Goal: Contribute content: Add original content to the website for others to see

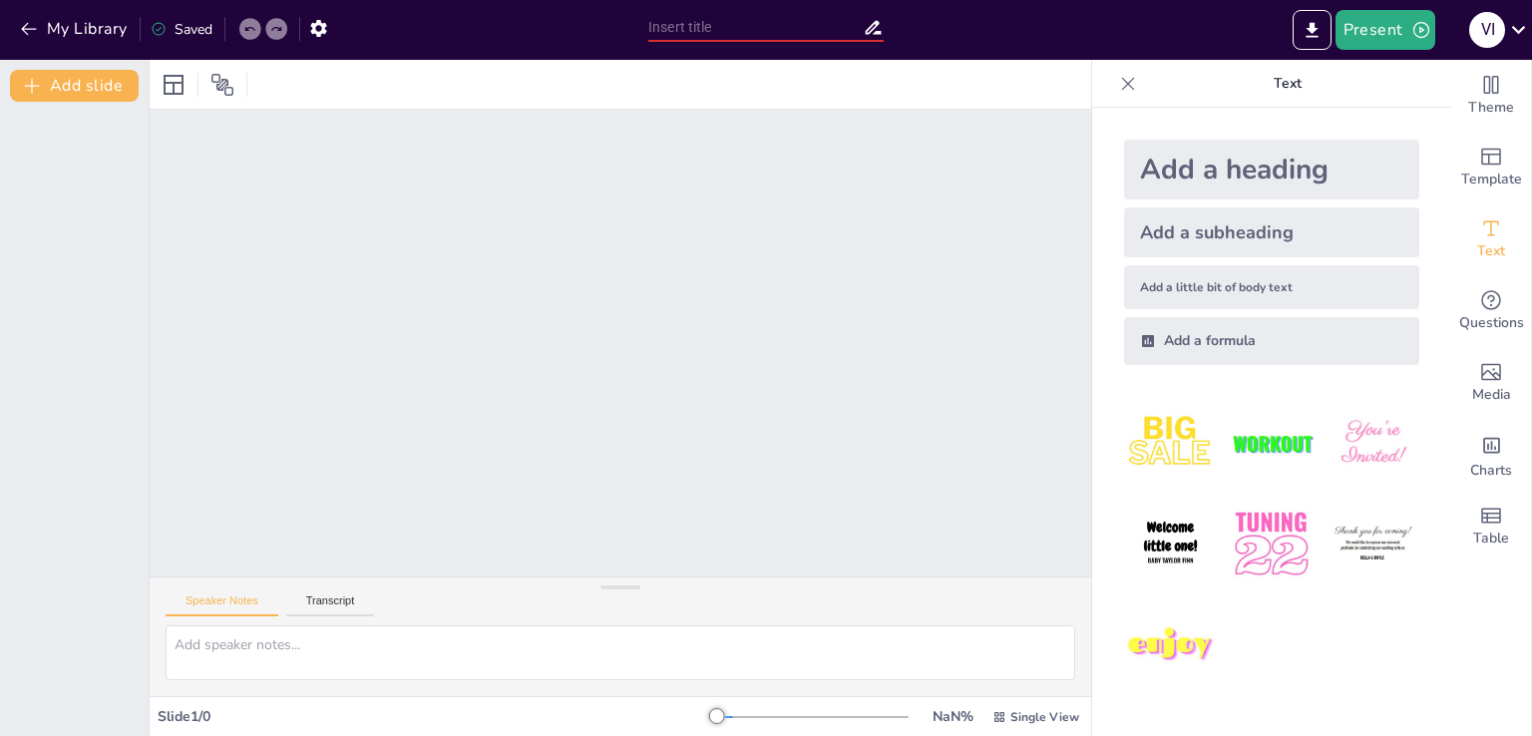
click at [690, 28] on input "text" at bounding box center [755, 27] width 214 height 29
paste input "Funciones Intermedias en Excel."
type input "Funciones Intermedias en Excel."
drag, startPoint x: 702, startPoint y: 715, endPoint x: 713, endPoint y: 715, distance: 11.0
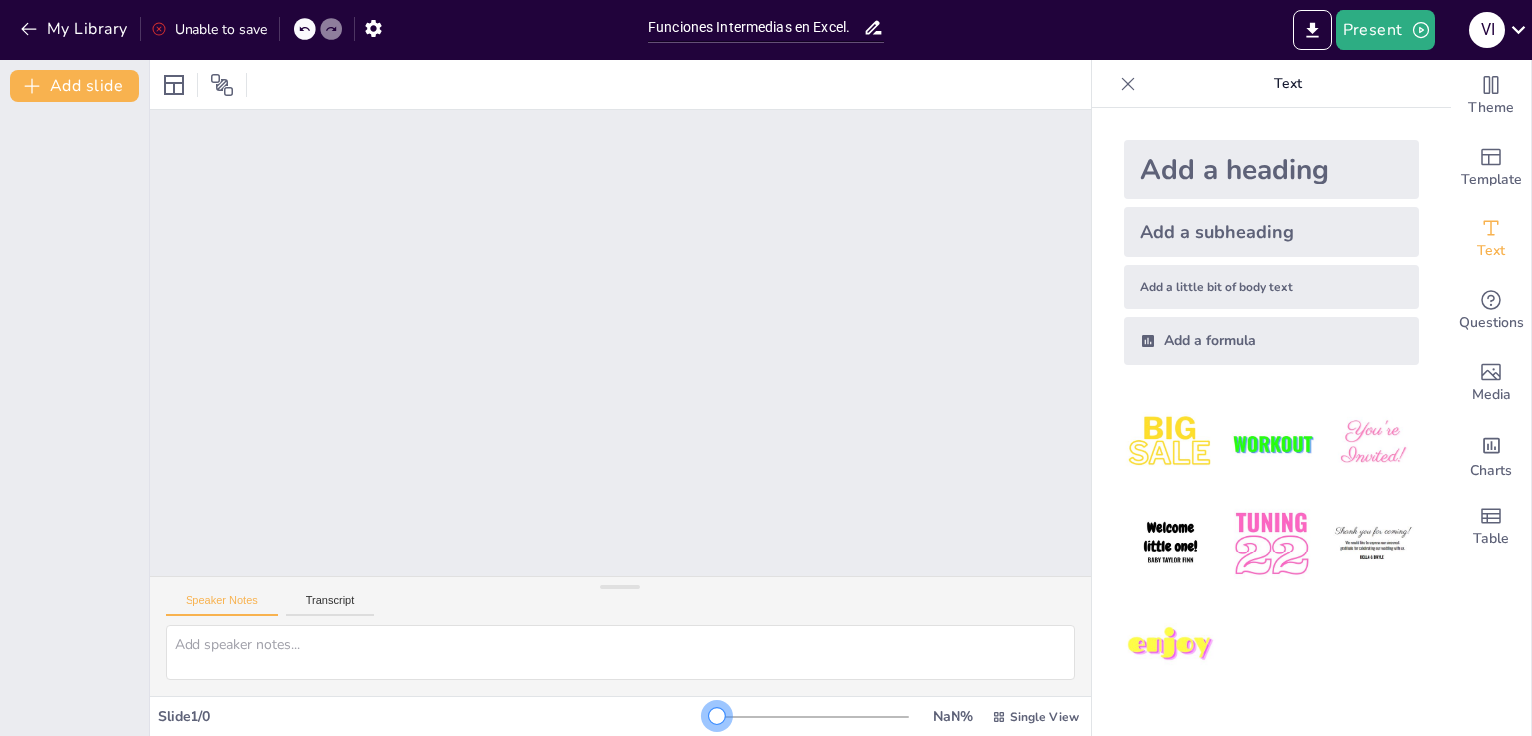
click at [717, 715] on div at bounding box center [812, 717] width 191 height 16
click at [1118, 79] on icon at bounding box center [1128, 84] width 20 height 20
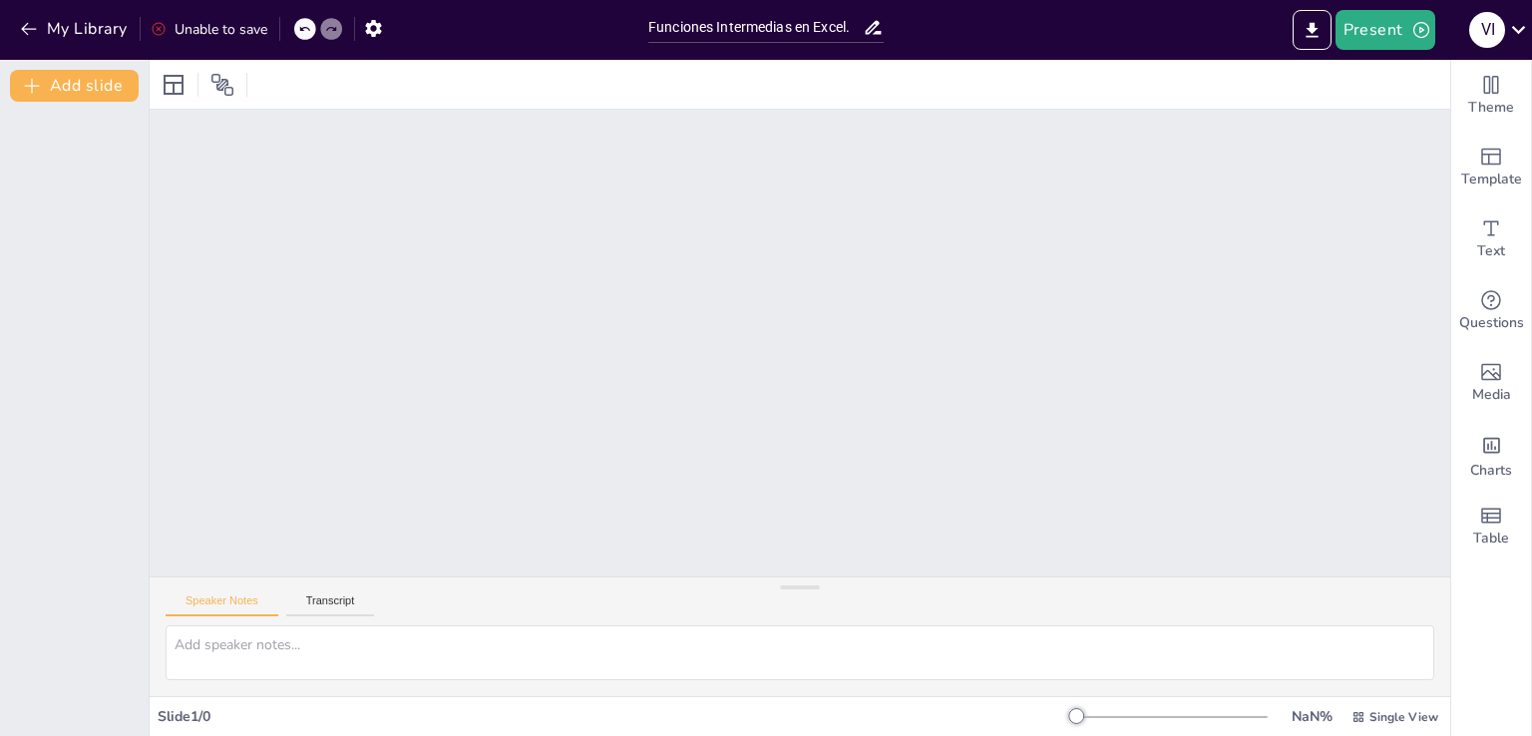
click at [187, 719] on div "Slide 1 / 0" at bounding box center [617, 716] width 918 height 19
click at [203, 717] on div "Slide 1 / 0" at bounding box center [617, 716] width 918 height 19
click at [291, 645] on textarea at bounding box center [800, 652] width 1268 height 55
